Goal: Task Accomplishment & Management: Use online tool/utility

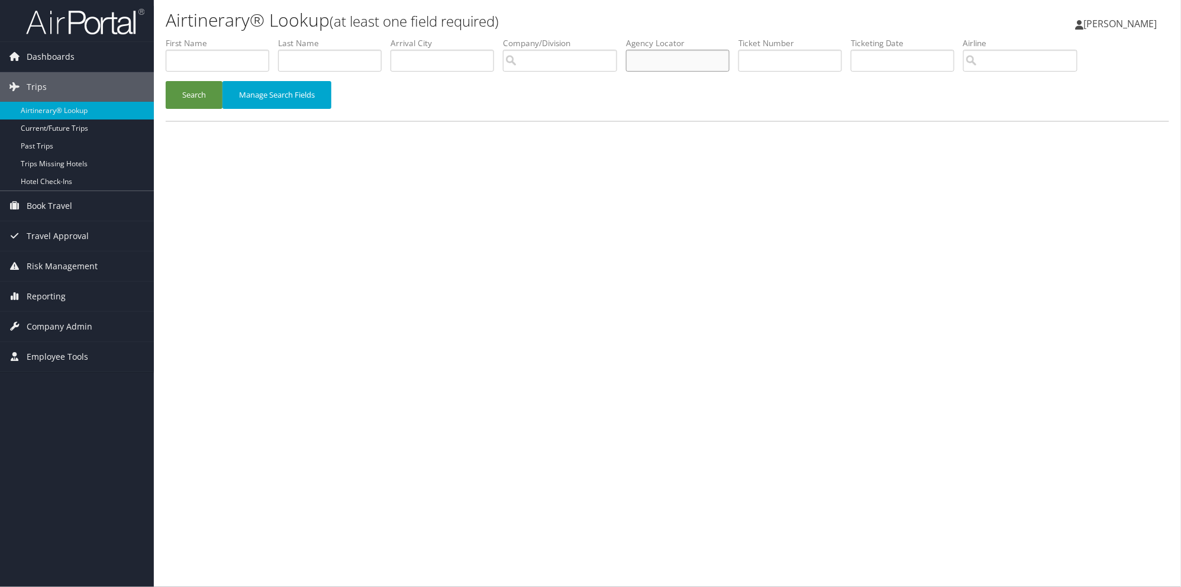
click at [677, 60] on input "text" at bounding box center [678, 61] width 104 height 22
type input "cmp4zp"
click at [166, 81] on button "Search" at bounding box center [194, 95] width 57 height 28
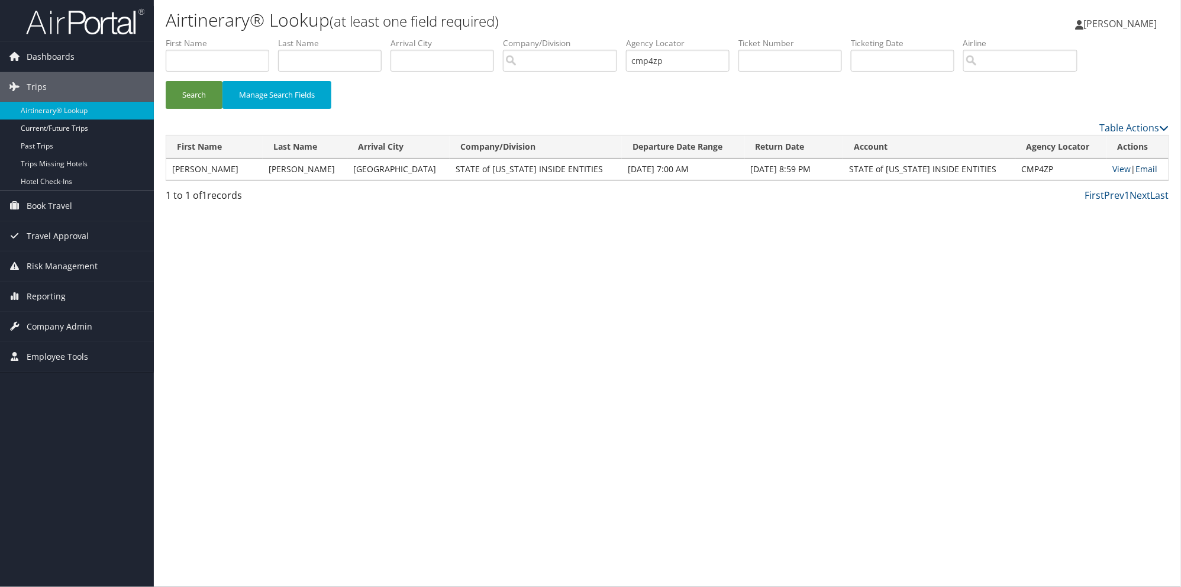
click at [1149, 169] on link "Email" at bounding box center [1147, 168] width 22 height 11
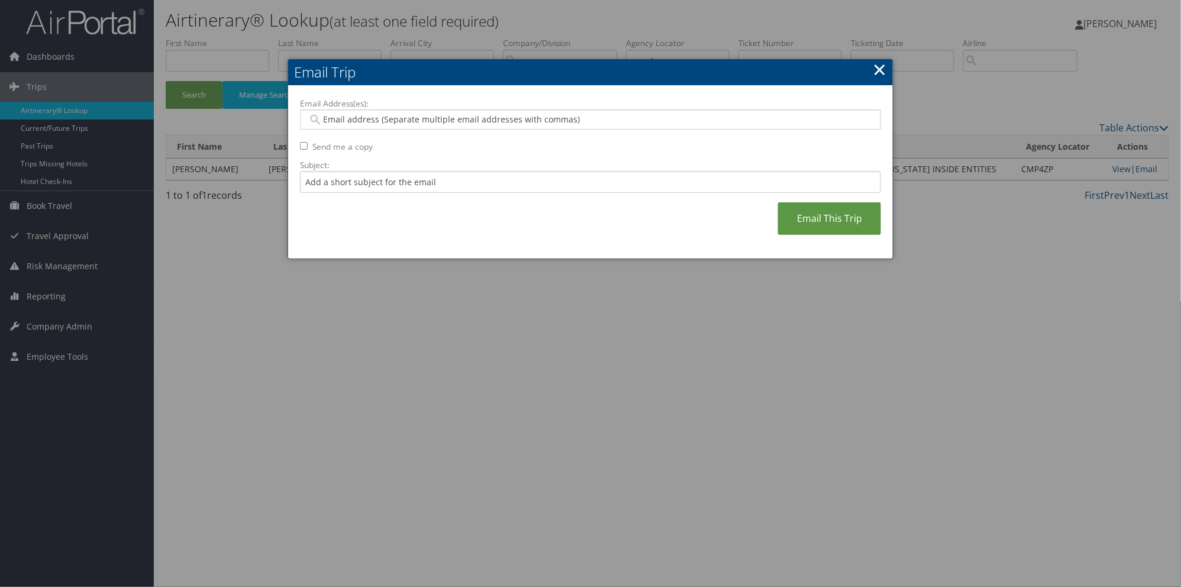
click at [324, 118] on input "Email Address(es):" at bounding box center [590, 120] width 565 height 12
type input "[EMAIL_ADDRESS][US_STATE][DOMAIN_NAME]"
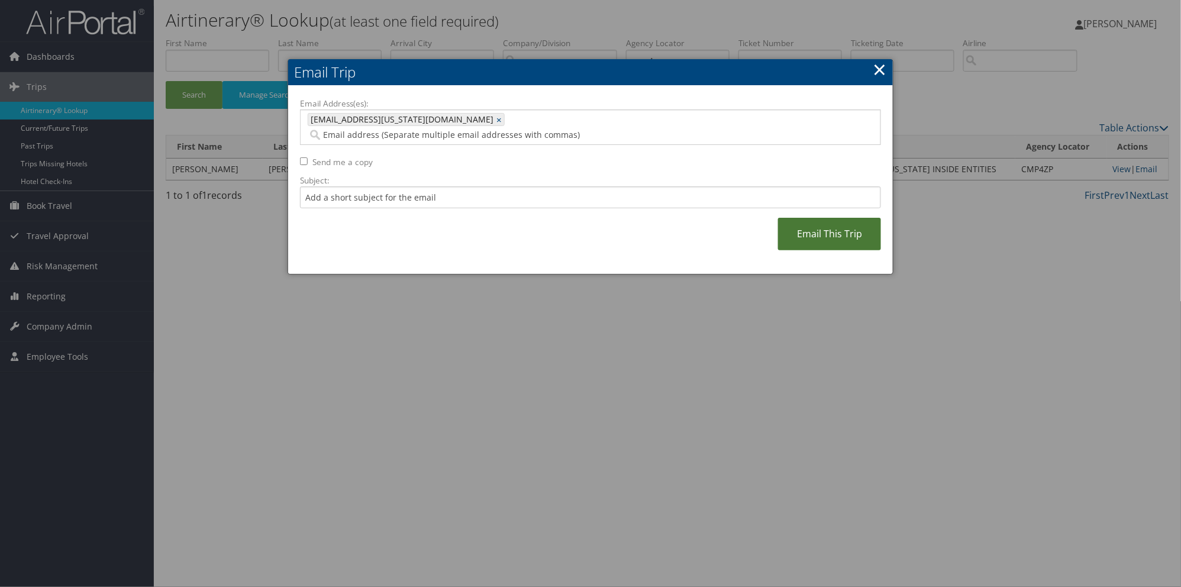
click at [811, 226] on link "Email This Trip" at bounding box center [829, 234] width 103 height 33
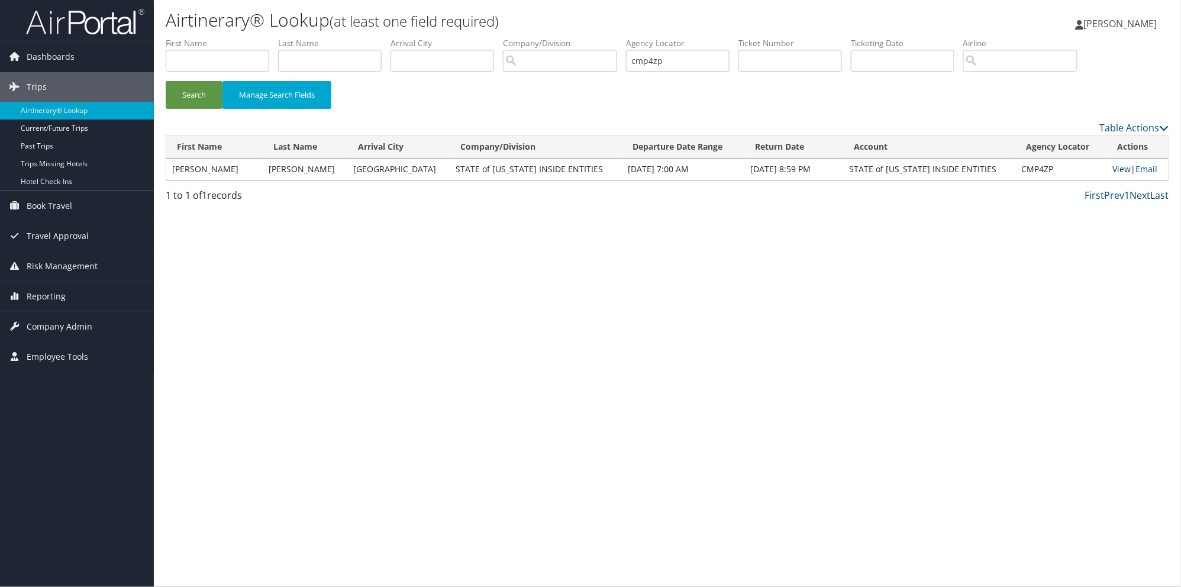
click at [1113, 169] on link "View" at bounding box center [1122, 168] width 18 height 11
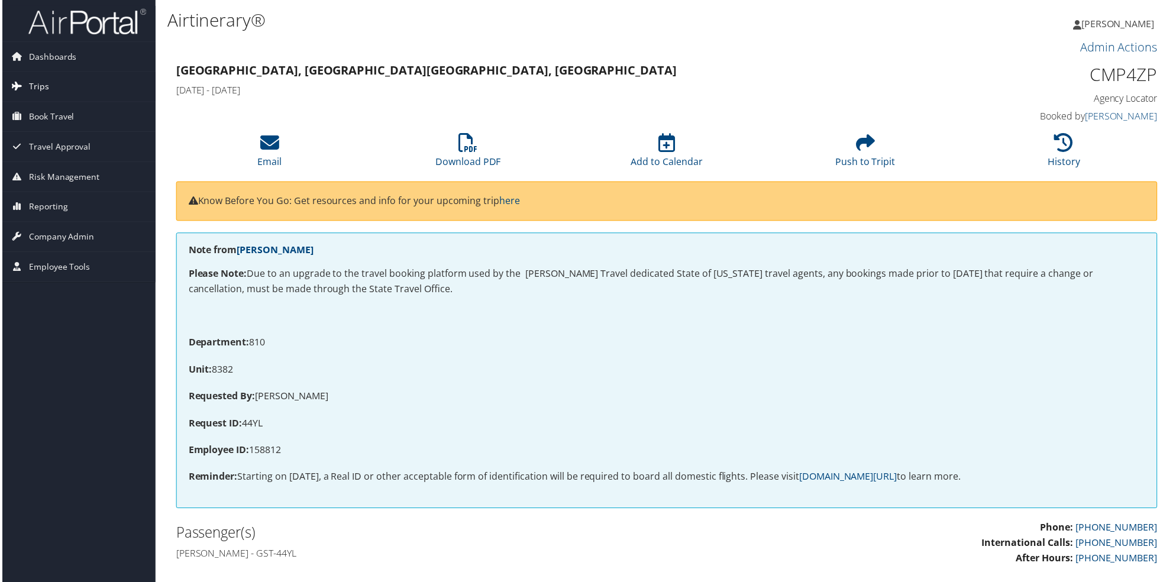
click at [37, 90] on span "Trips" at bounding box center [37, 87] width 20 height 30
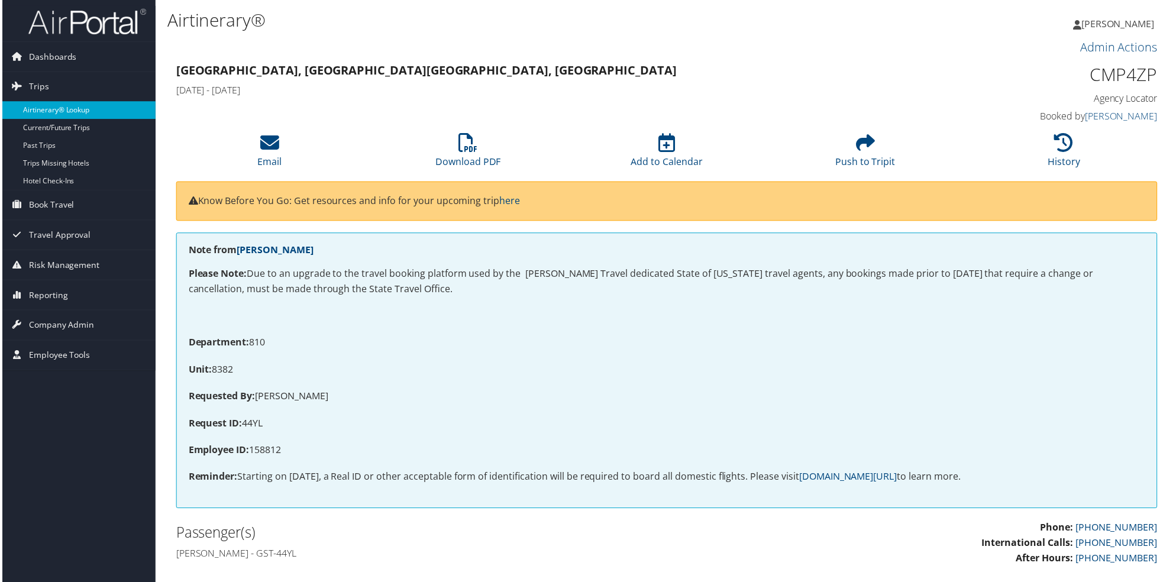
click at [43, 108] on link "Airtinerary® Lookup" at bounding box center [77, 111] width 154 height 18
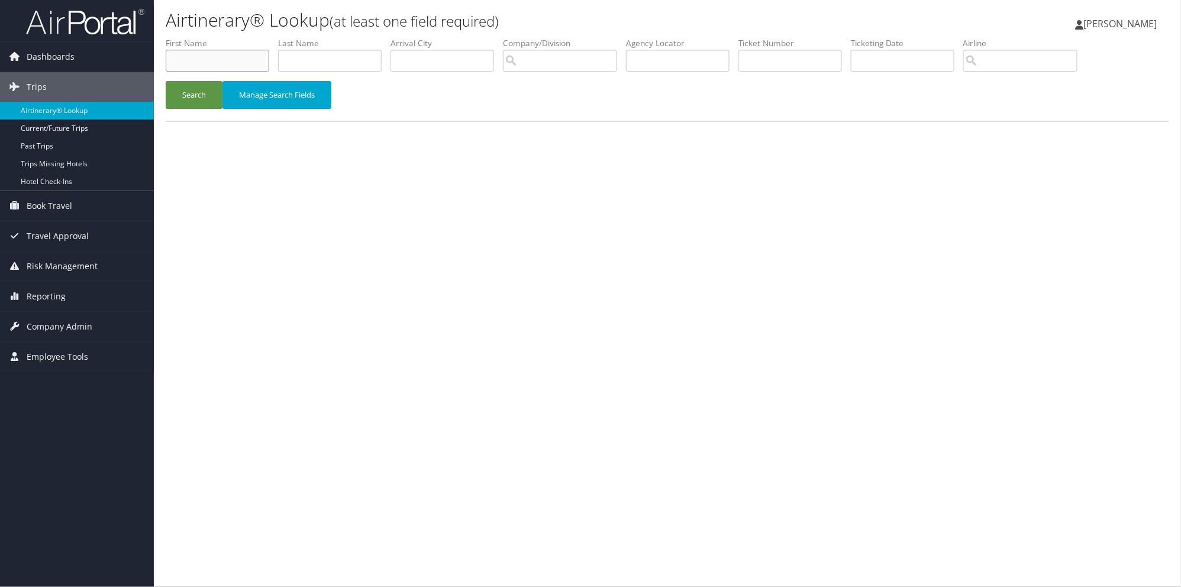
click at [216, 62] on input "text" at bounding box center [218, 61] width 104 height 22
type input "luker"
drag, startPoint x: 204, startPoint y: 65, endPoint x: 150, endPoint y: 57, distance: 54.4
click at [150, 57] on div "Dashboards AirPortal 360™ (Manager) AirPortal 360™ (Agent) My Travel Dashboard …" at bounding box center [590, 293] width 1181 height 587
type input "matthew"
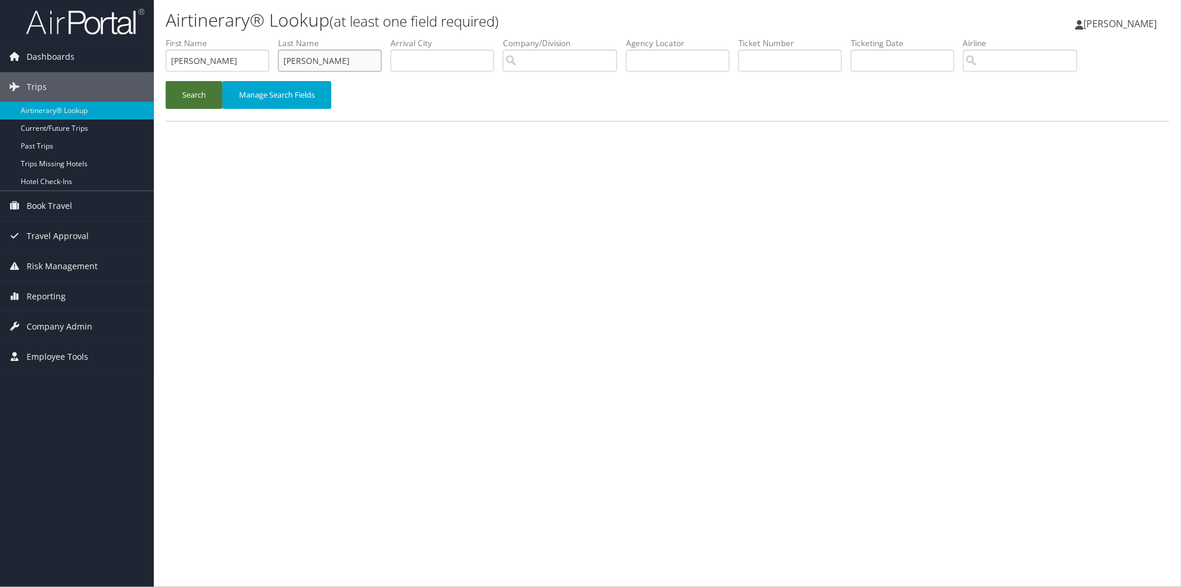
type input "luker"
click at [190, 95] on button "Search" at bounding box center [194, 95] width 57 height 28
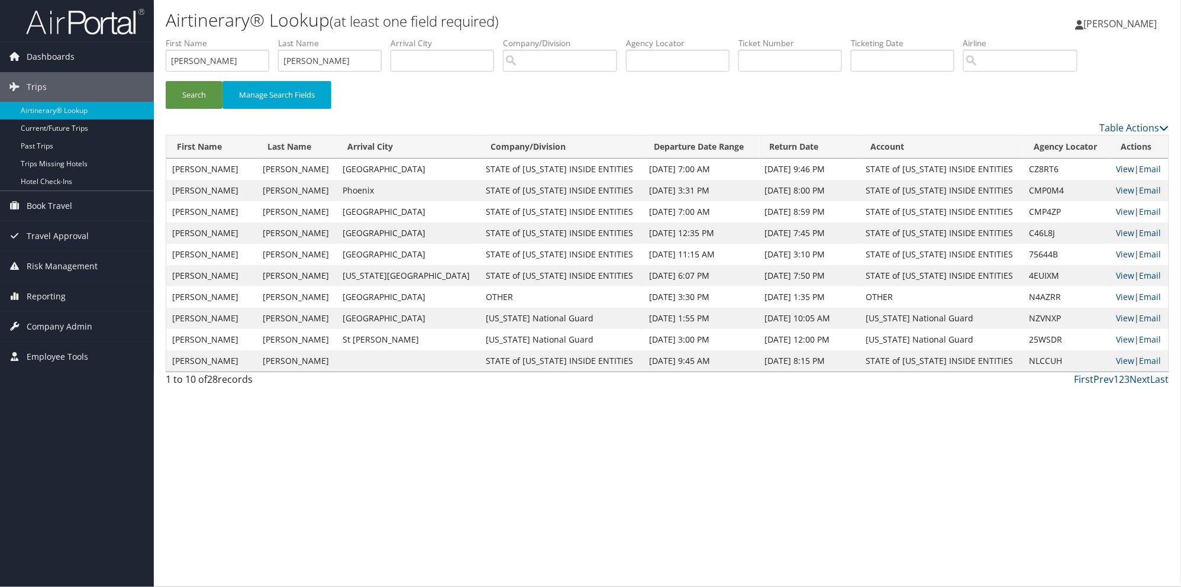
click at [1116, 169] on link "View" at bounding box center [1125, 168] width 18 height 11
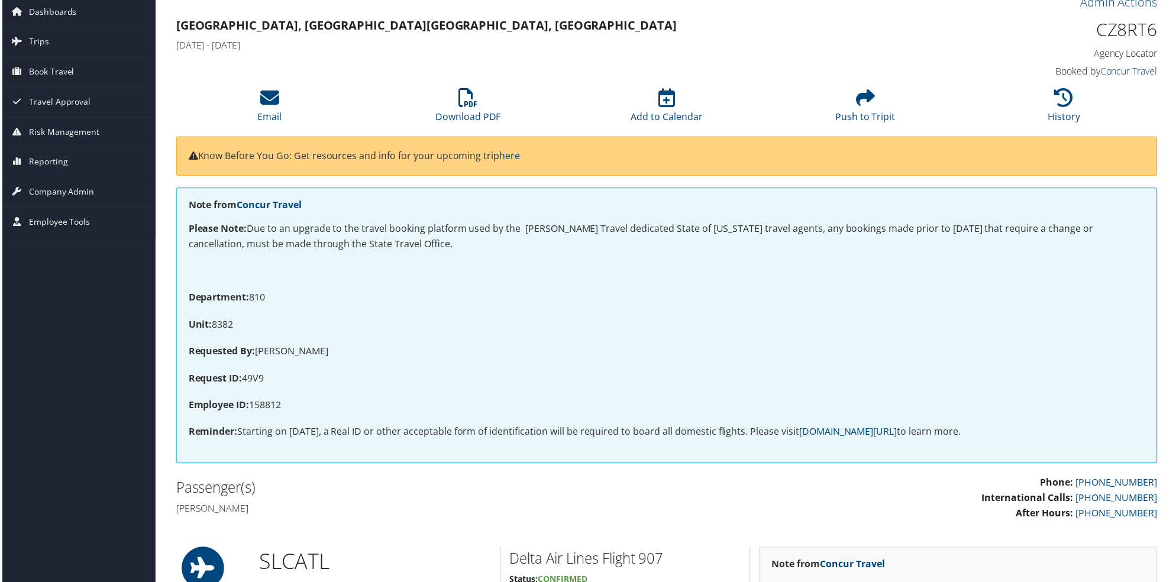
scroll to position [15, 0]
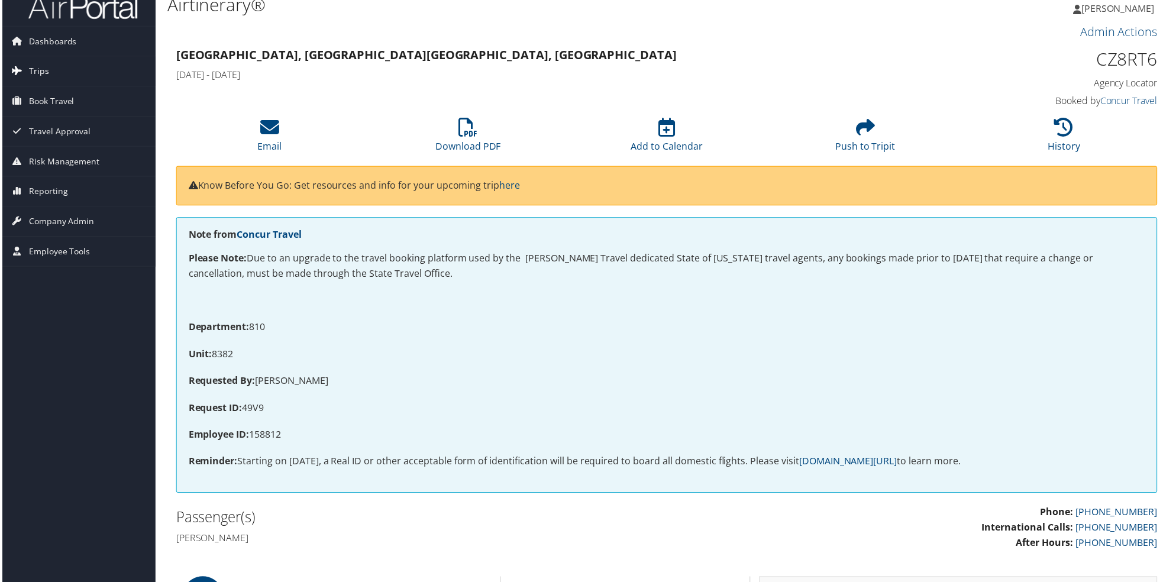
click at [28, 72] on span "Trips" at bounding box center [37, 72] width 20 height 30
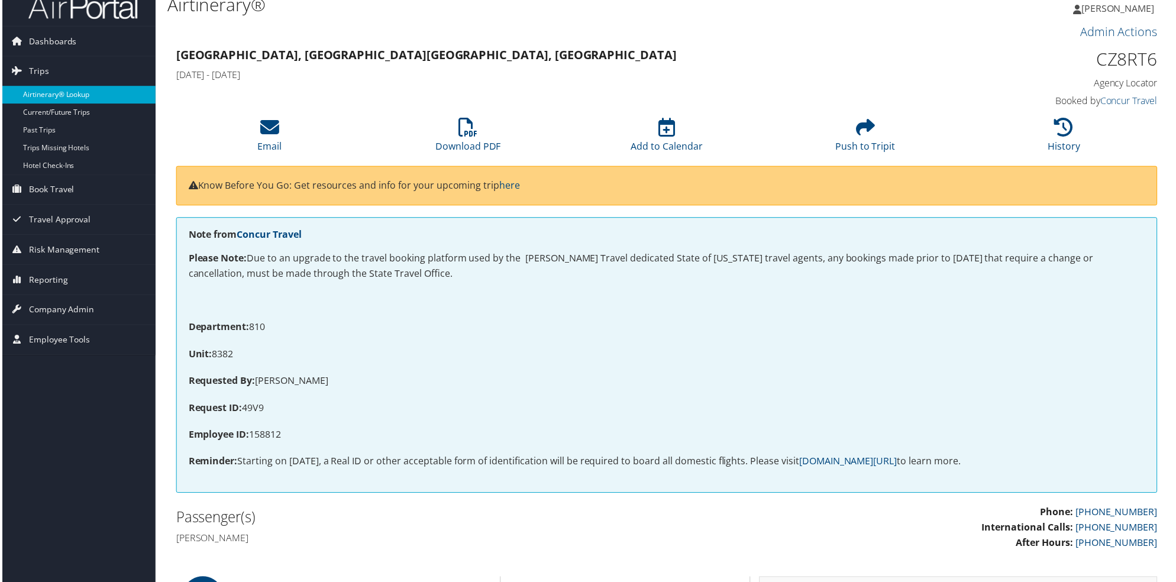
click at [59, 93] on link "Airtinerary® Lookup" at bounding box center [77, 95] width 154 height 18
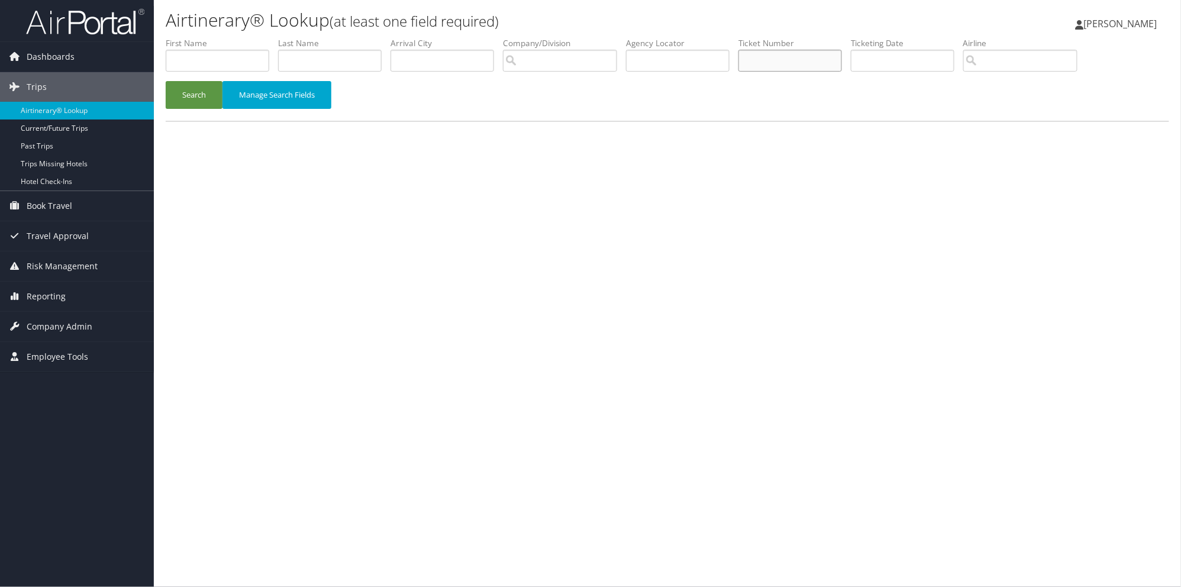
click at [792, 60] on input "text" at bounding box center [790, 61] width 104 height 22
click at [691, 60] on input "text" at bounding box center [678, 61] width 104 height 22
type input "cmp4zp"
click at [166, 81] on button "Search" at bounding box center [194, 95] width 57 height 28
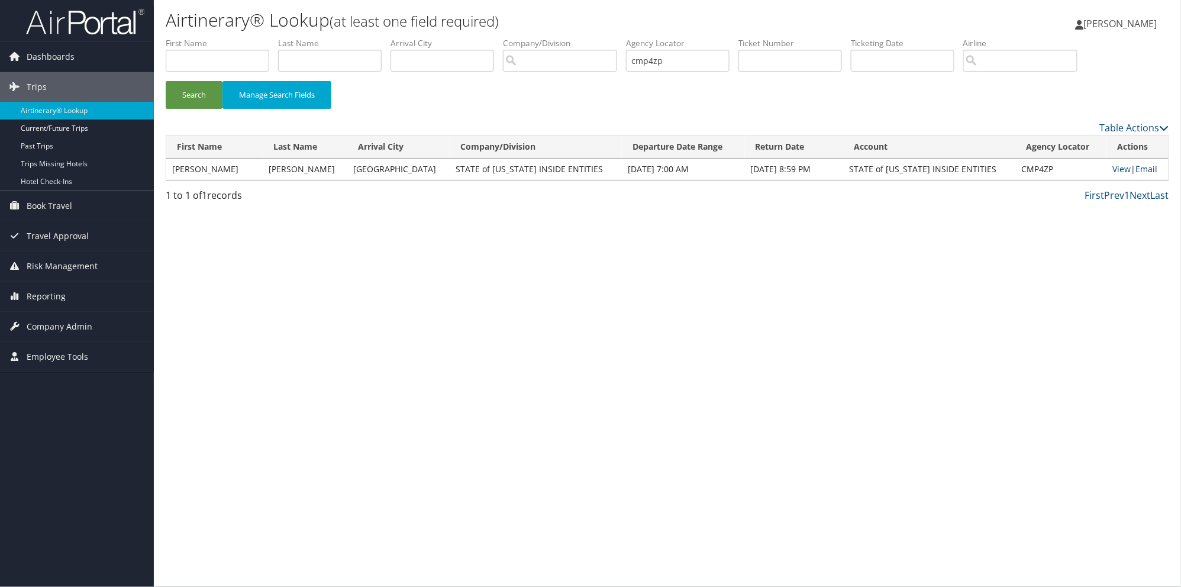
click at [1145, 173] on link "Email" at bounding box center [1147, 168] width 22 height 11
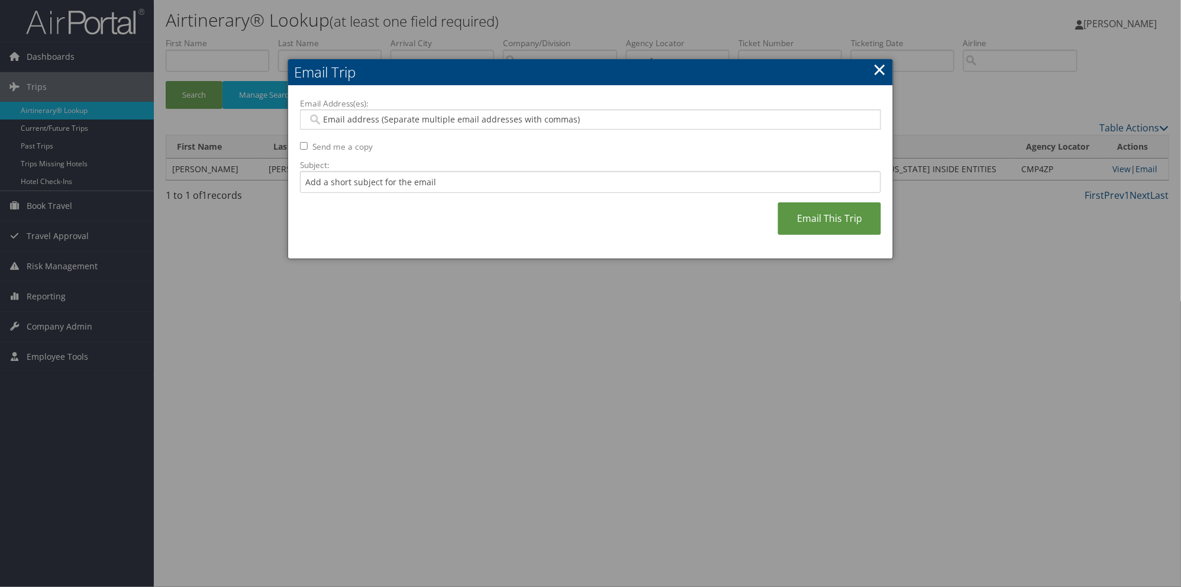
click at [324, 120] on input "Email Address(es):" at bounding box center [590, 120] width 565 height 12
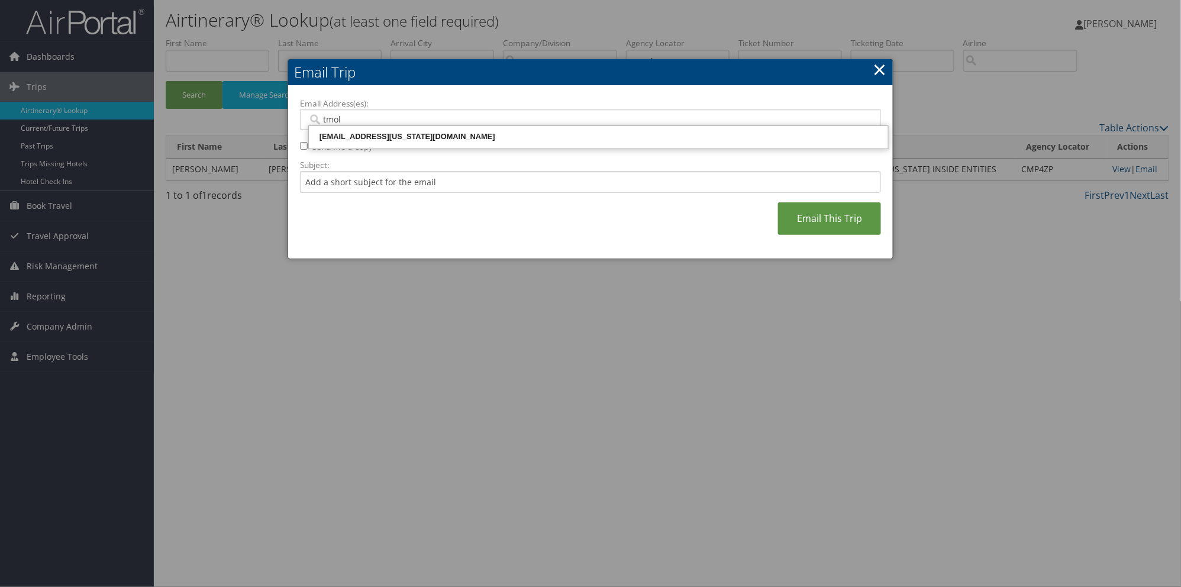
type input "tmold"
type input "[EMAIL_ADDRESS][US_STATE][DOMAIN_NAME]"
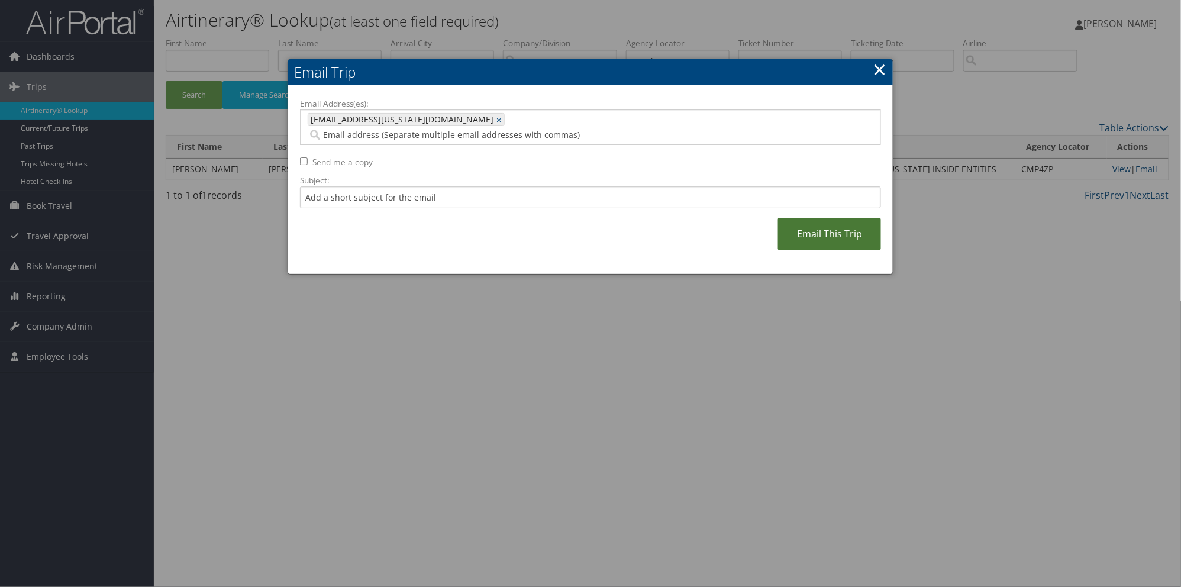
click at [825, 220] on link "Email This Trip" at bounding box center [829, 234] width 103 height 33
